Goal: Task Accomplishment & Management: Complete application form

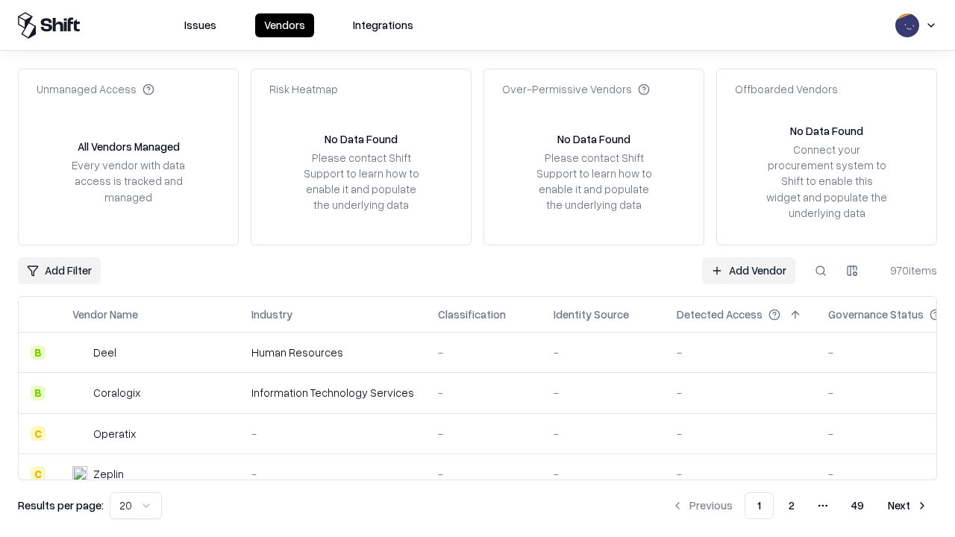
click at [748, 270] on link "Add Vendor" at bounding box center [748, 270] width 93 height 27
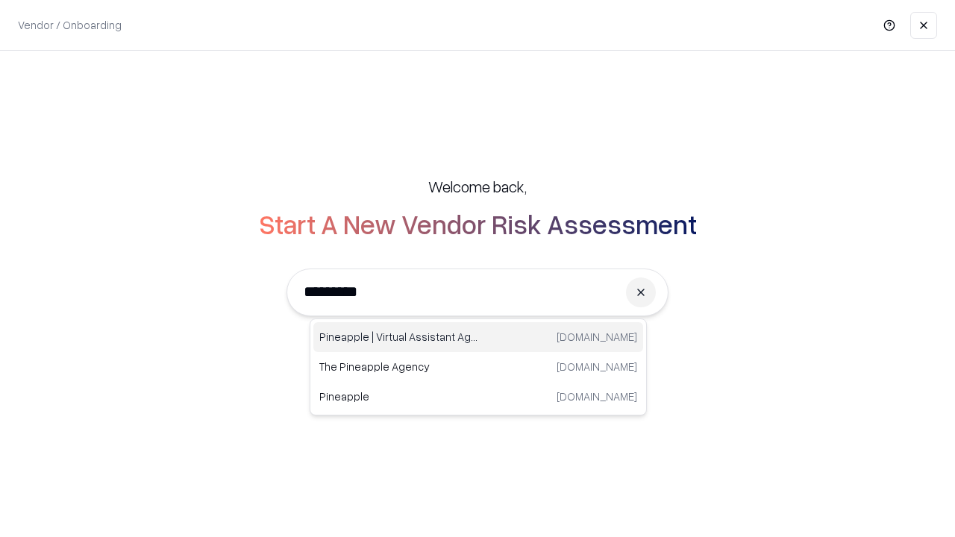
click at [478, 337] on div "Pineapple | Virtual Assistant Agency [DOMAIN_NAME]" at bounding box center [478, 337] width 330 height 30
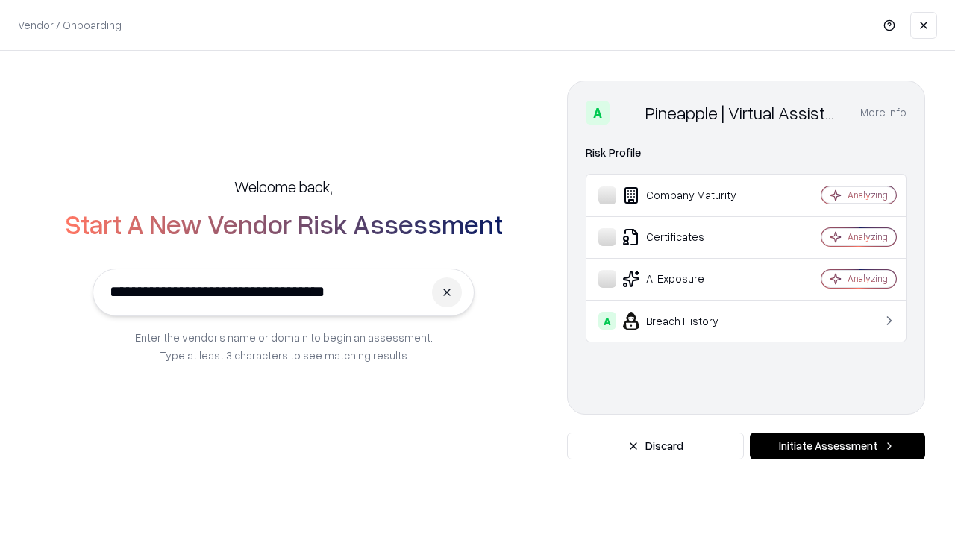
type input "**********"
click at [837, 446] on button "Initiate Assessment" at bounding box center [837, 446] width 175 height 27
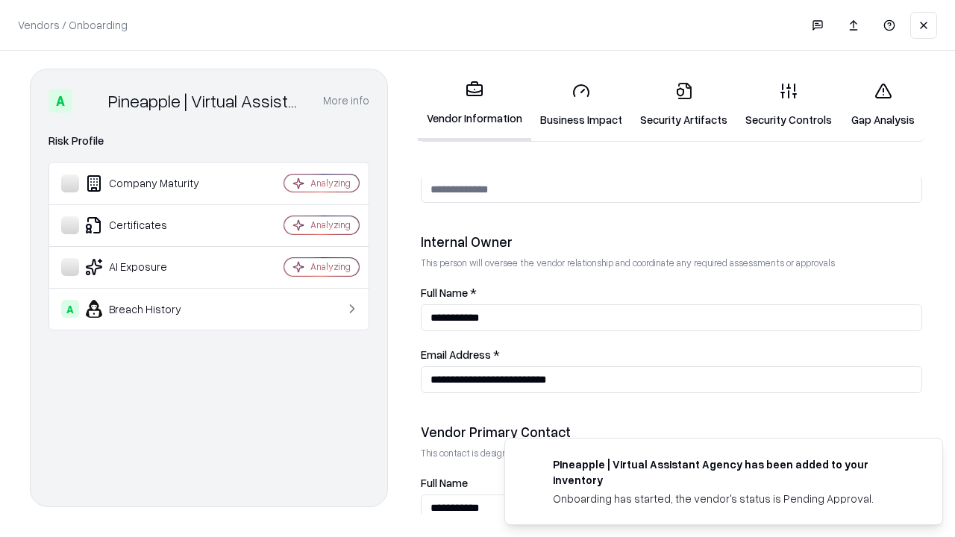
scroll to position [773, 0]
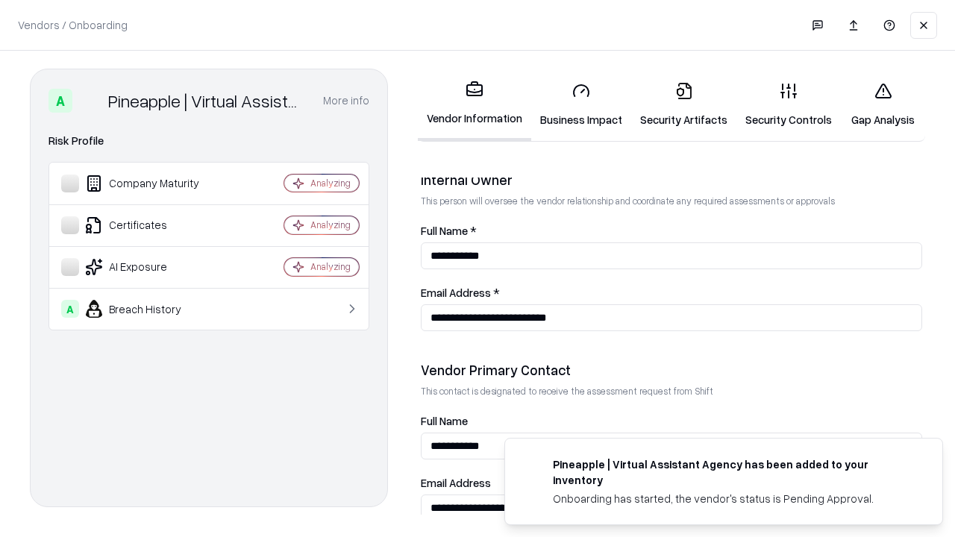
click at [683, 104] on link "Security Artifacts" at bounding box center [683, 104] width 105 height 69
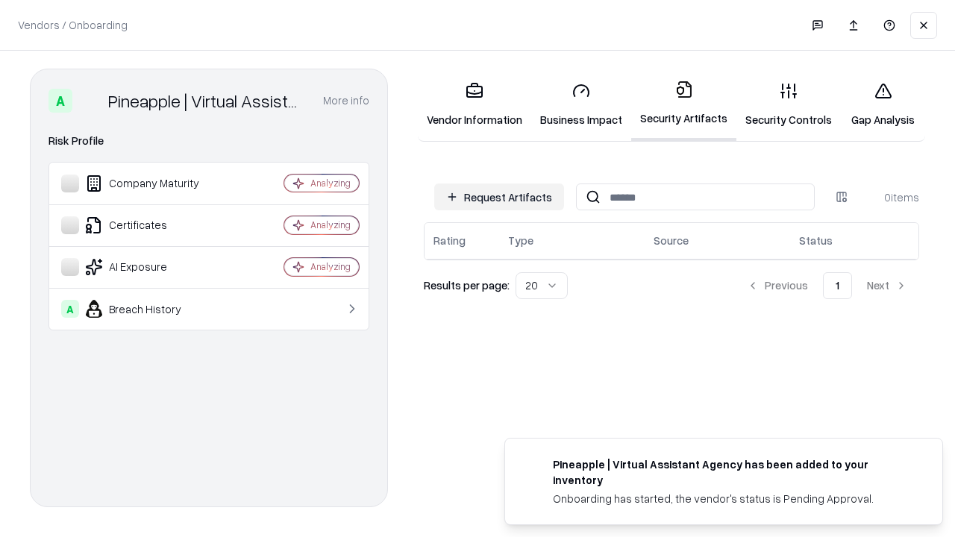
click at [499, 197] on button "Request Artifacts" at bounding box center [499, 196] width 130 height 27
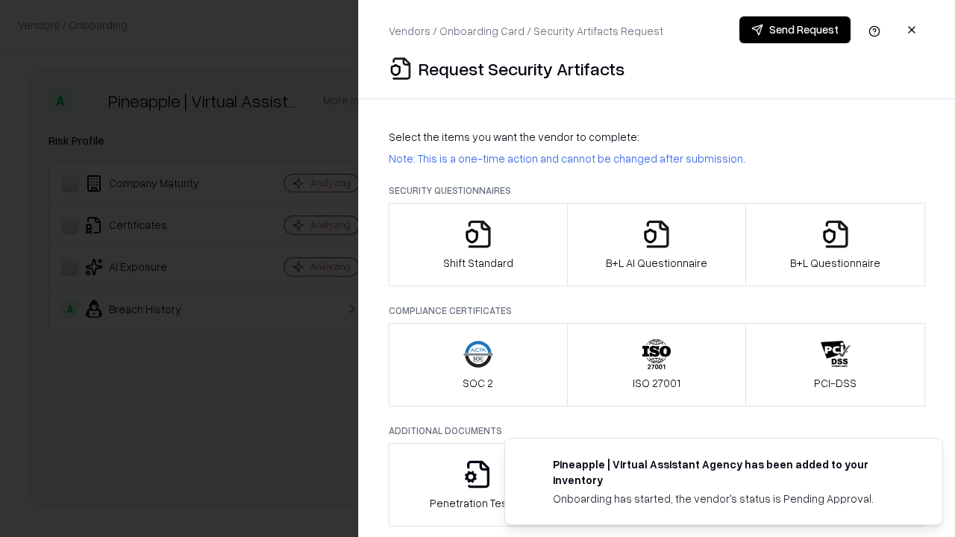
click at [835, 245] on icon "button" at bounding box center [835, 234] width 30 height 30
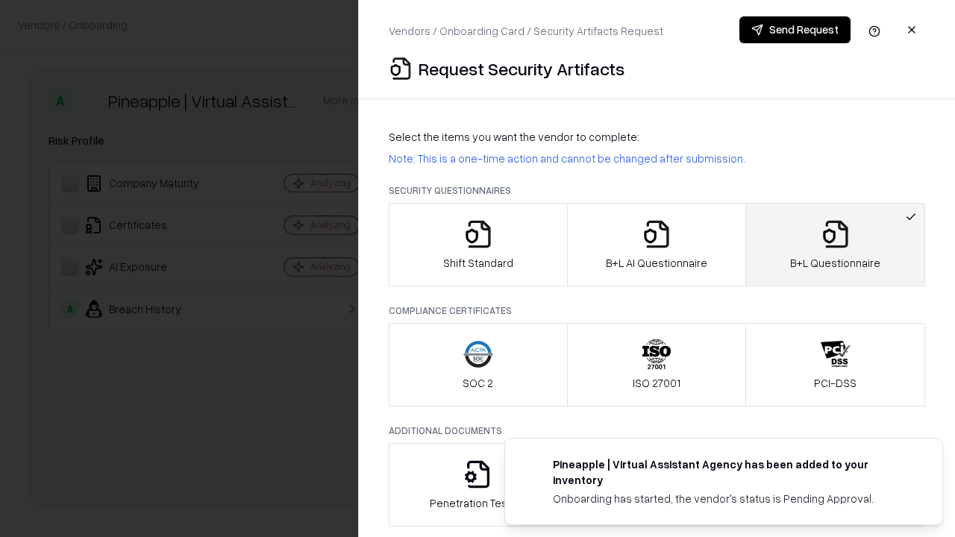
click at [656, 245] on icon "button" at bounding box center [656, 234] width 30 height 30
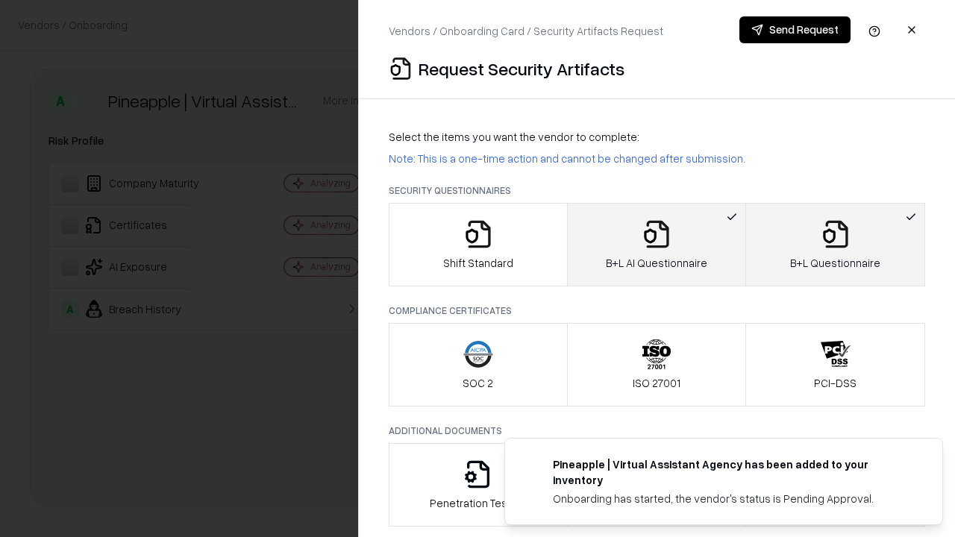
click at [794, 30] on button "Send Request" at bounding box center [794, 29] width 111 height 27
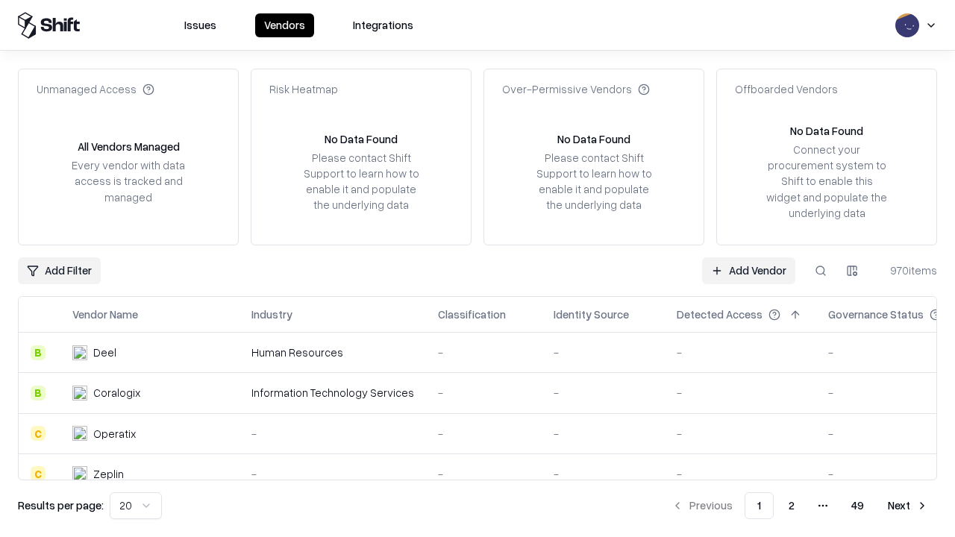
click at [820, 270] on button at bounding box center [820, 270] width 27 height 27
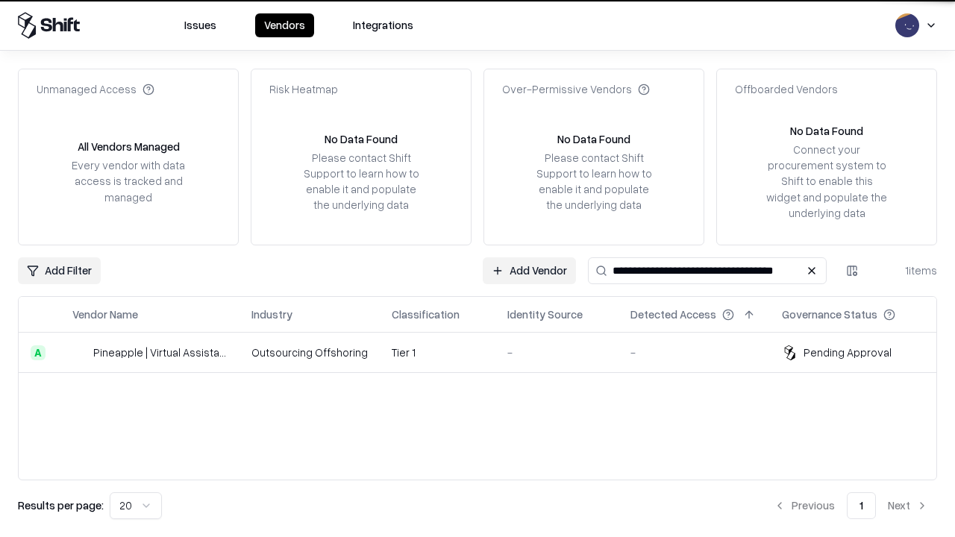
type input "**********"
click at [486, 352] on td "Tier 1" at bounding box center [438, 353] width 116 height 40
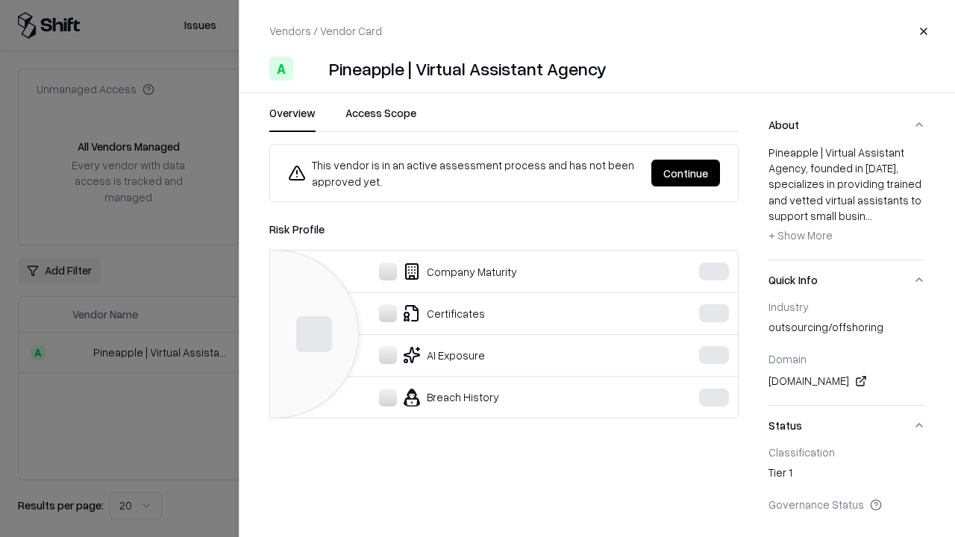
click at [685, 173] on button "Continue" at bounding box center [685, 173] width 69 height 27
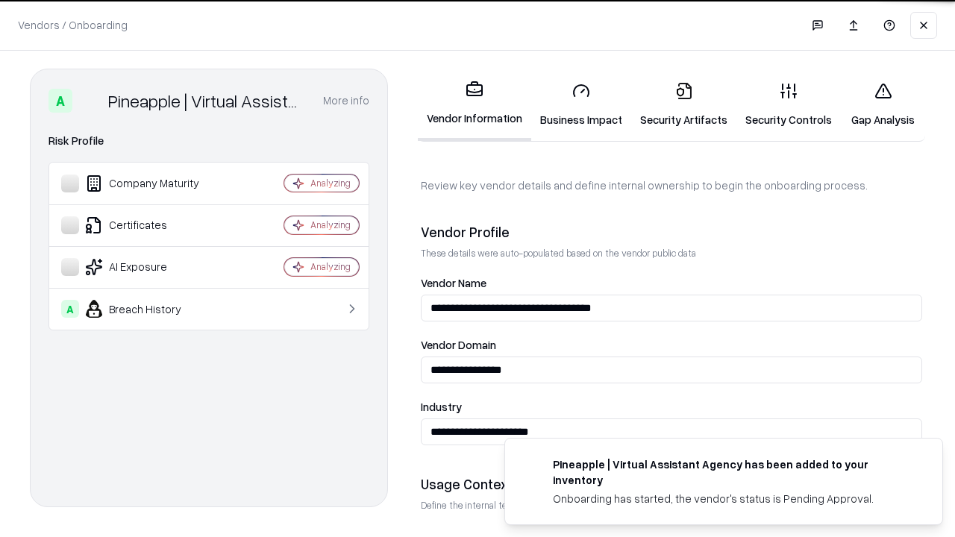
click at [683, 104] on link "Security Artifacts" at bounding box center [683, 104] width 105 height 69
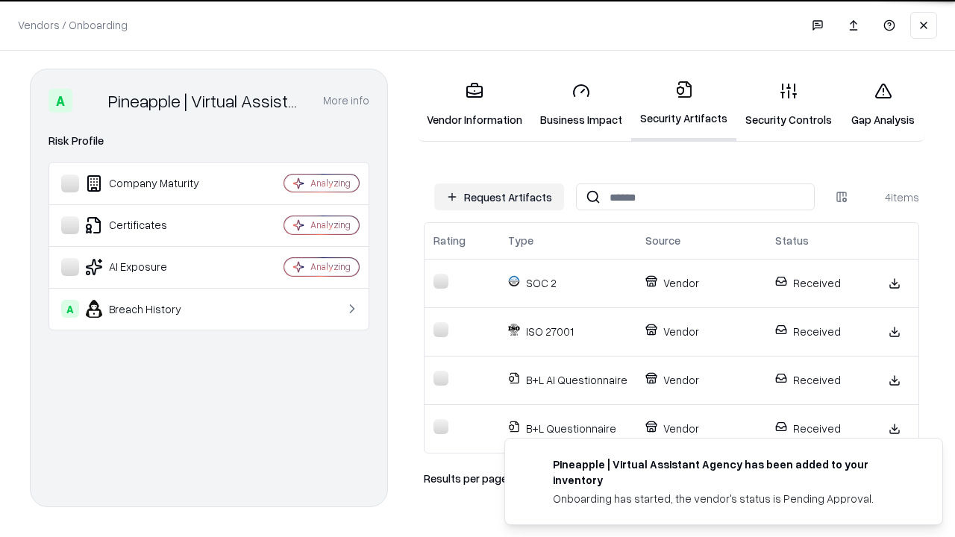
click at [882, 104] on link "Gap Analysis" at bounding box center [883, 104] width 84 height 69
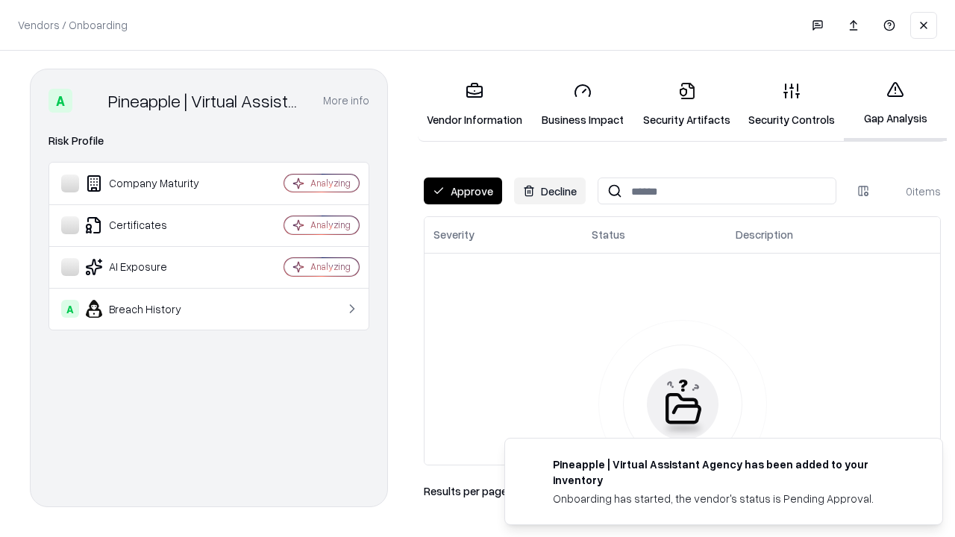
click at [462, 191] on button "Approve" at bounding box center [463, 191] width 78 height 27
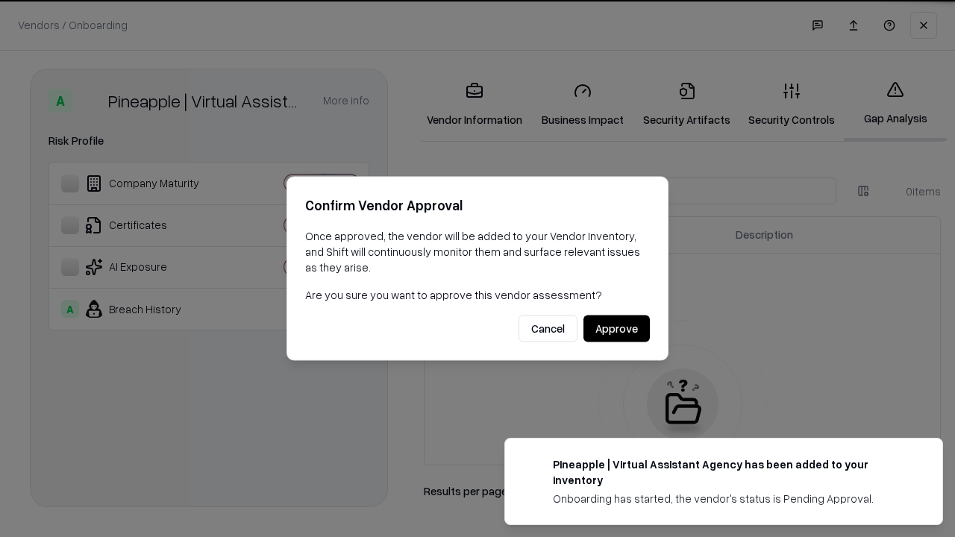
click at [616, 328] on button "Approve" at bounding box center [616, 329] width 66 height 27
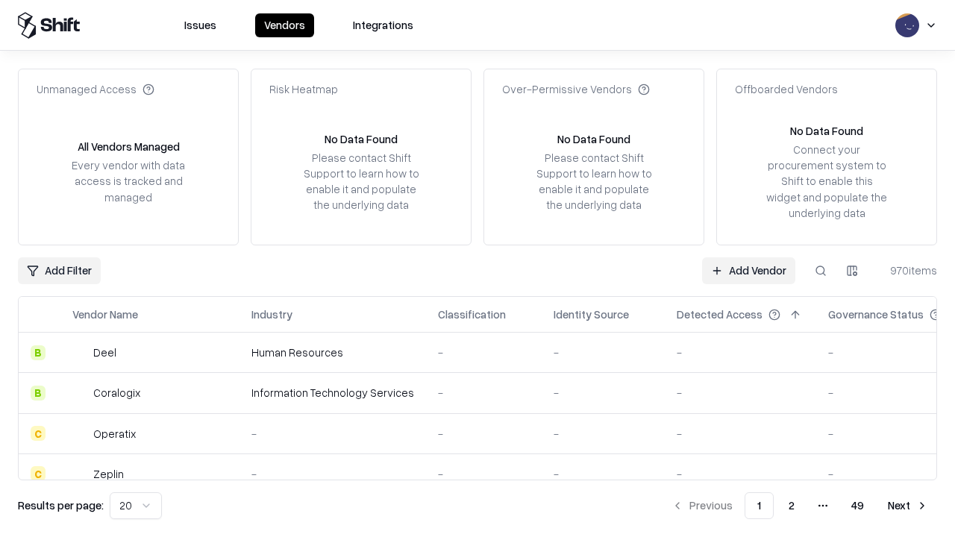
type input "**********"
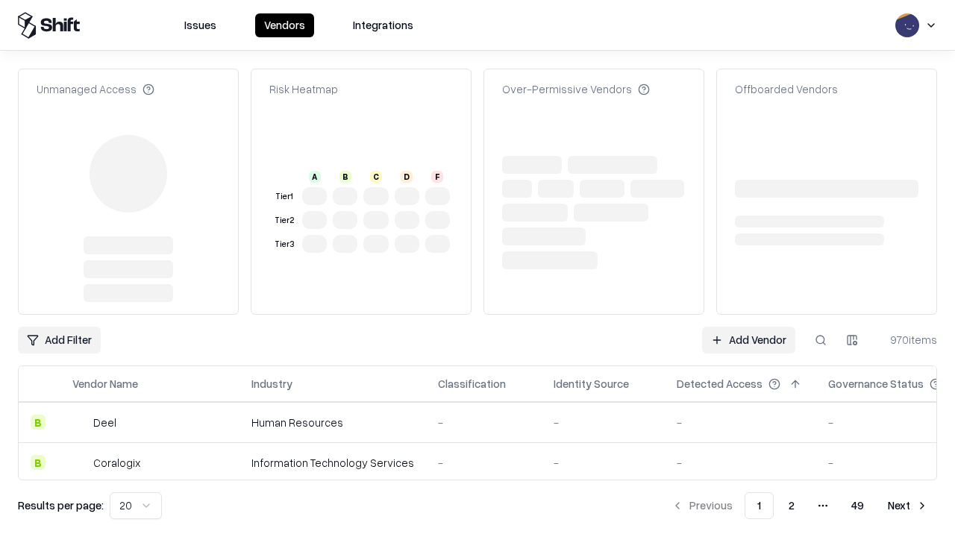
click at [748, 327] on link "Add Vendor" at bounding box center [748, 340] width 93 height 27
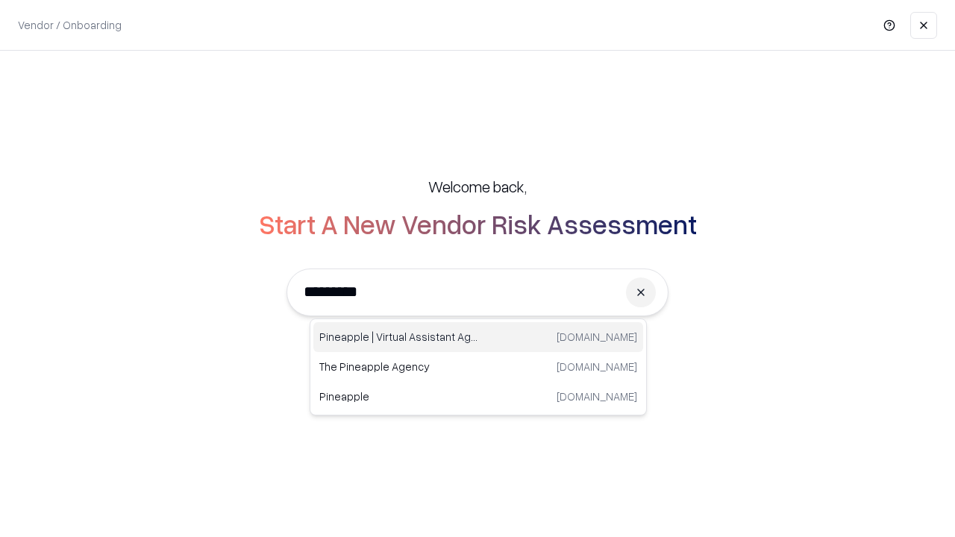
click at [478, 337] on div "Pineapple | Virtual Assistant Agency [DOMAIN_NAME]" at bounding box center [478, 337] width 330 height 30
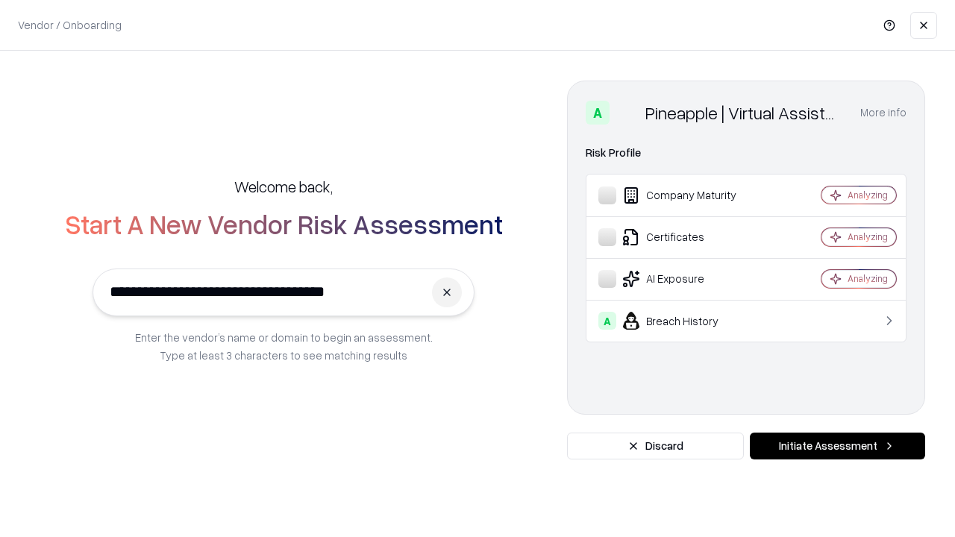
type input "**********"
click at [837, 446] on button "Initiate Assessment" at bounding box center [837, 446] width 175 height 27
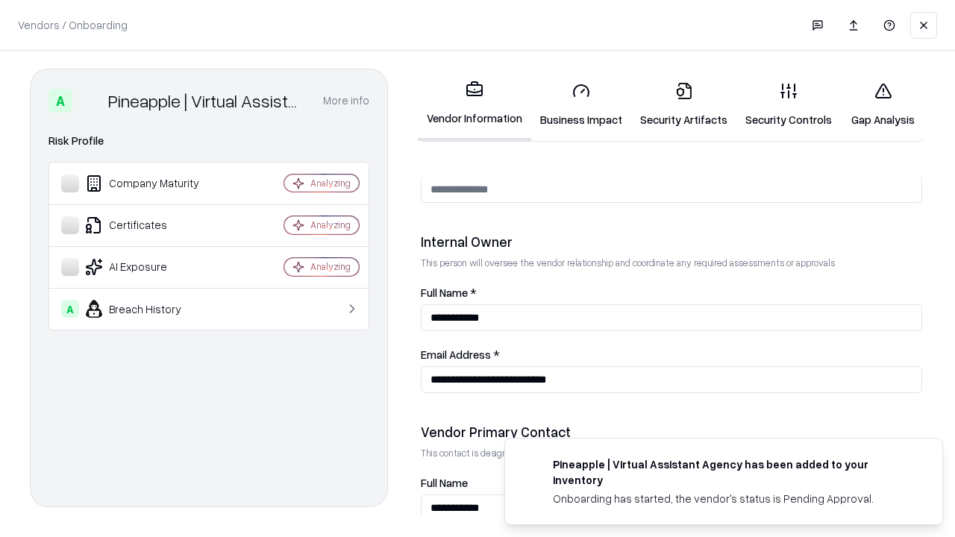
scroll to position [773, 0]
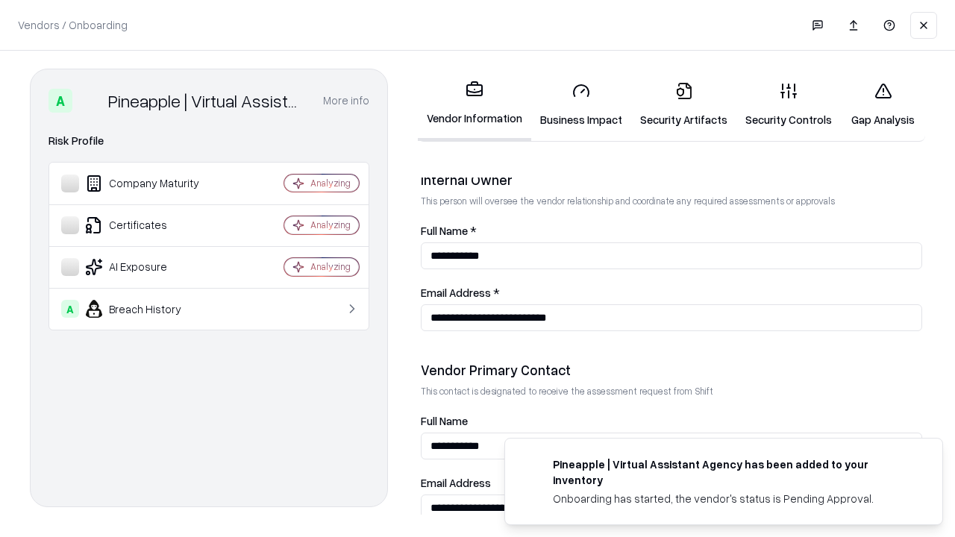
click at [882, 104] on link "Gap Analysis" at bounding box center [883, 104] width 84 height 69
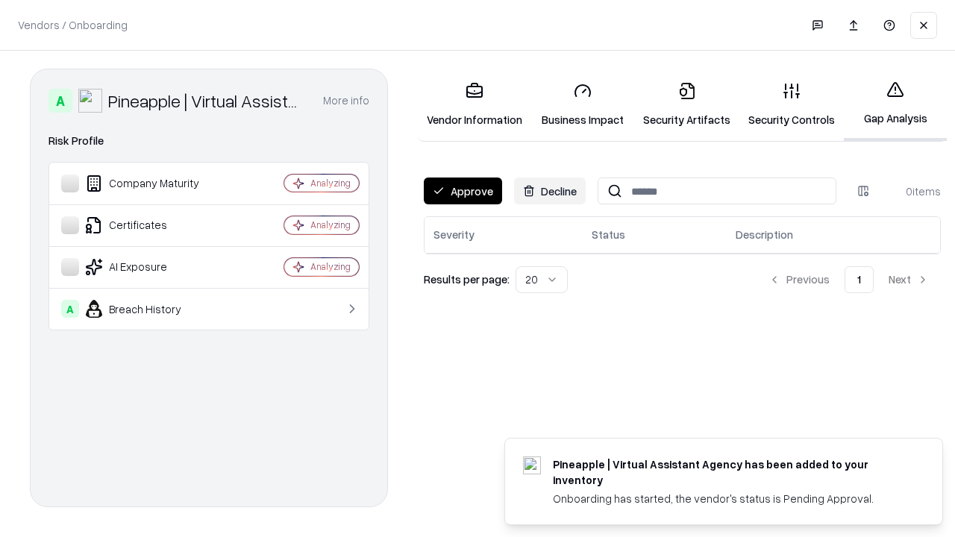
click at [462, 191] on button "Approve" at bounding box center [463, 191] width 78 height 27
